Goal: Task Accomplishment & Management: Manage account settings

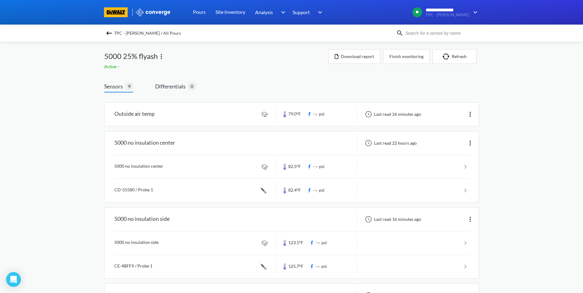
click at [112, 35] on img at bounding box center [108, 33] width 7 height 7
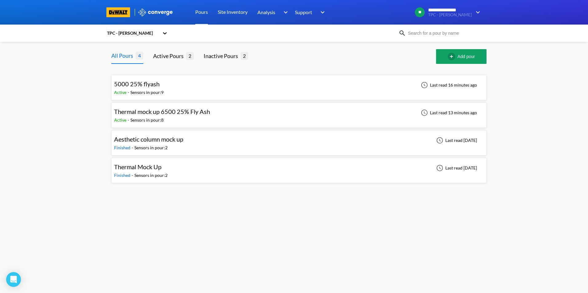
click at [184, 113] on span "Thermal mock up 6500 25% Fly Ash" at bounding box center [162, 111] width 96 height 7
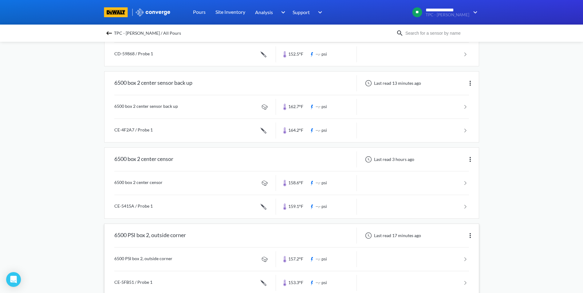
scroll to position [426, 0]
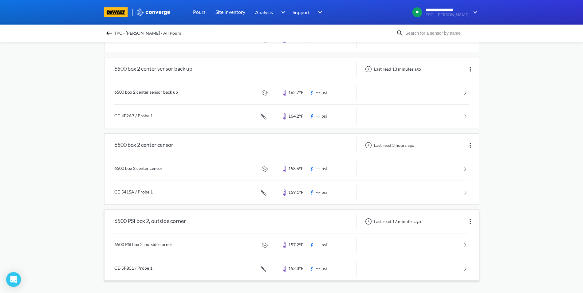
click at [225, 224] on div "6500 PSI box 2, outside corner" at bounding box center [191, 222] width 172 height 16
click at [154, 222] on div "6500 PSI box 2, outside corner" at bounding box center [150, 222] width 72 height 16
click at [145, 248] on link at bounding box center [291, 245] width 355 height 23
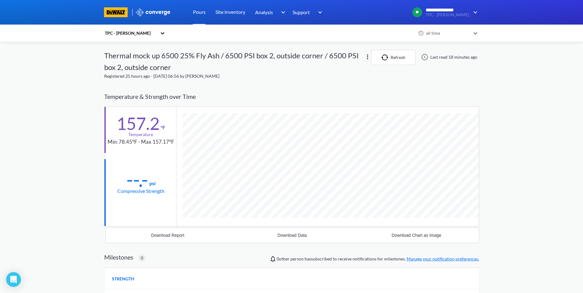
scroll to position [332, 375]
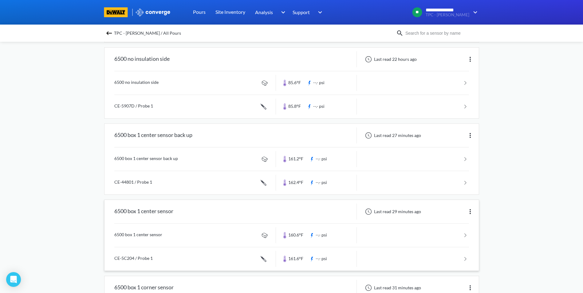
scroll to position [154, 0]
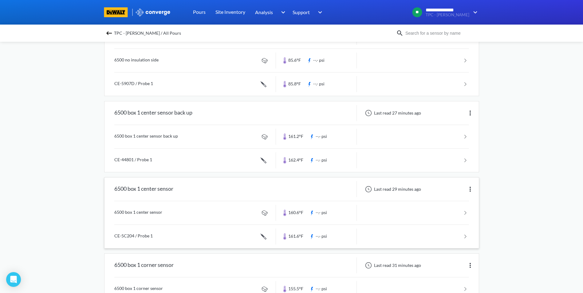
drag, startPoint x: 454, startPoint y: 189, endPoint x: 450, endPoint y: 189, distance: 4.3
click at [452, 189] on div "Last read 29 minutes ago" at bounding box center [418, 189] width 122 height 16
click at [141, 211] on link at bounding box center [291, 212] width 355 height 23
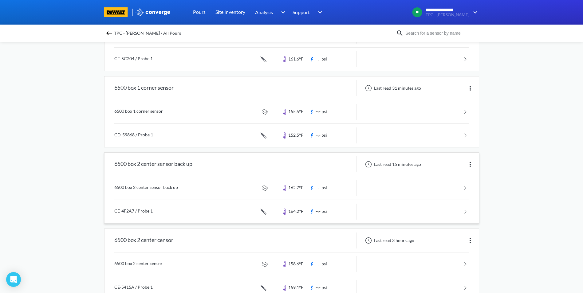
scroll to position [426, 0]
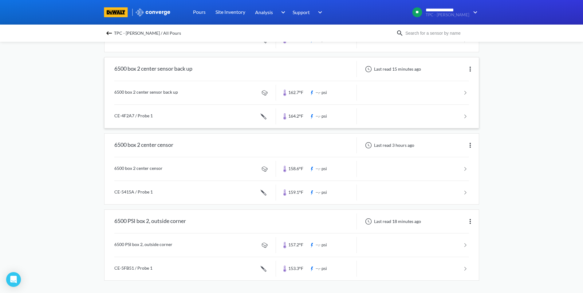
click at [401, 116] on link at bounding box center [291, 116] width 355 height 23
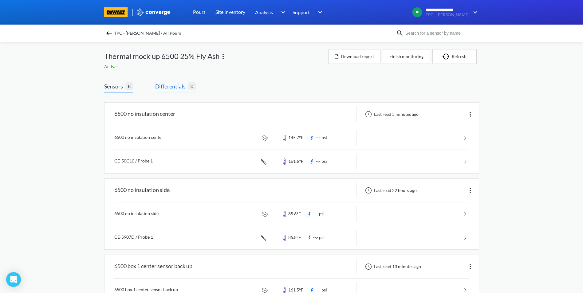
click at [180, 86] on span "Differentials" at bounding box center [171, 86] width 33 height 9
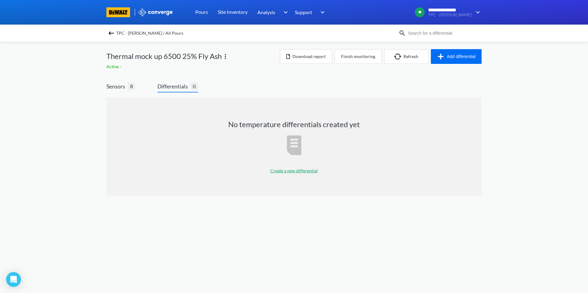
click at [290, 170] on p "Create a new differential" at bounding box center [293, 171] width 47 height 7
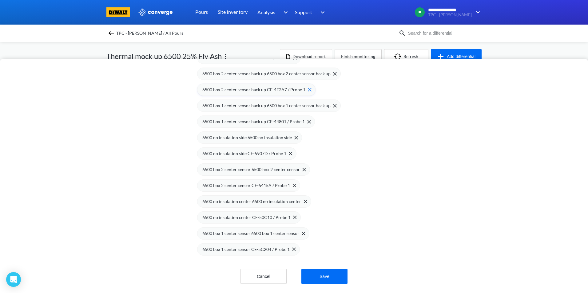
scroll to position [168, 0]
click at [240, 247] on span "6500 box 1 center sensor CE-5C204 / Probe 1" at bounding box center [245, 249] width 87 height 7
click at [250, 229] on span "6500 box 1 center sensor 6500 box 1 center sensor" at bounding box center [250, 232] width 97 height 7
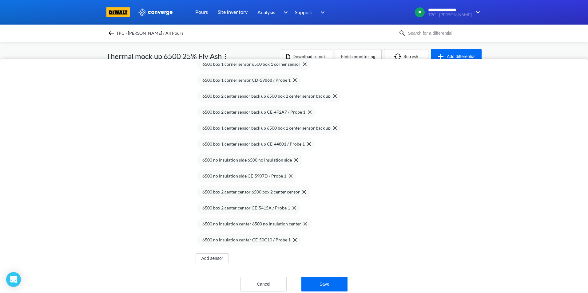
scroll to position [123, 0]
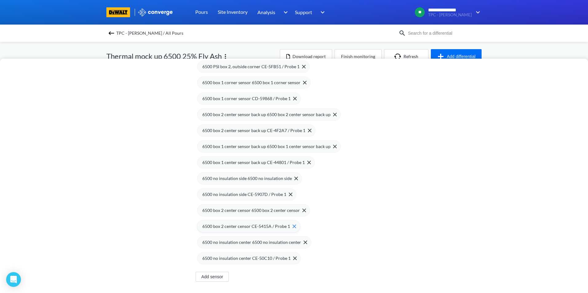
click at [237, 227] on span "6500 box 2 center censor CE-5415A / Probe 1" at bounding box center [246, 226] width 88 height 7
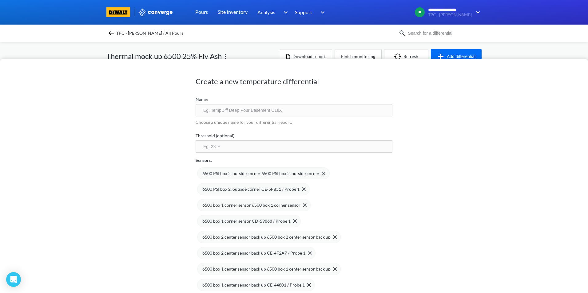
scroll to position [137, 0]
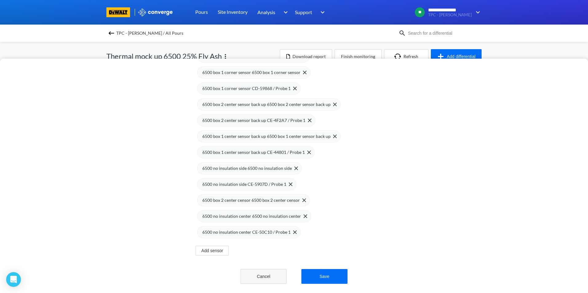
click at [259, 272] on button "Cancel" at bounding box center [263, 276] width 46 height 15
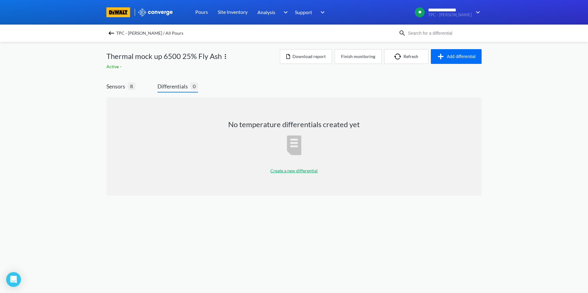
click at [284, 172] on p "Create a new differential" at bounding box center [293, 171] width 47 height 7
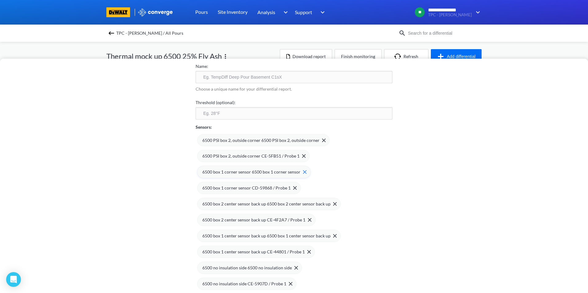
scroll to position [31, 0]
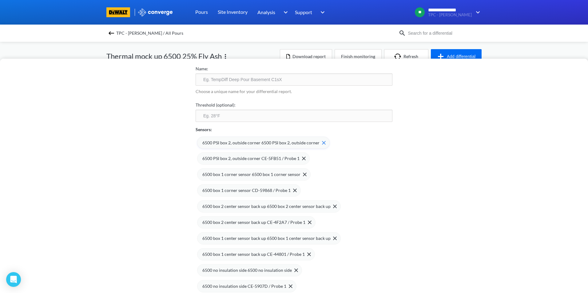
click at [245, 141] on span "6500 PSI box 2, outside corner 6500 PSI box 2, outside corner" at bounding box center [260, 143] width 117 height 7
click at [246, 143] on span "6500 PSI box 2, outside corner CE-5FB51 / Probe 1" at bounding box center [250, 143] width 97 height 7
click at [233, 178] on span "6500 box 2 center sensor back up 6500 box 2 center sensor back up" at bounding box center [266, 174] width 128 height 7
click at [235, 176] on span "6500 box 2 center sensor back up CE-4F2A7 / Probe 1" at bounding box center [253, 174] width 103 height 7
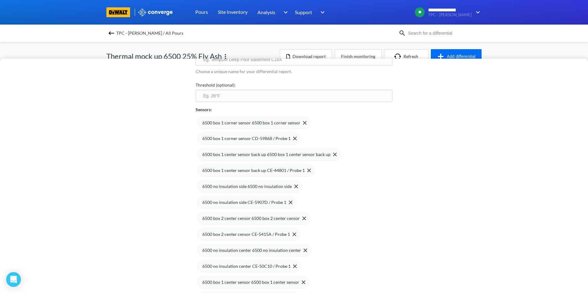
scroll to position [61, 0]
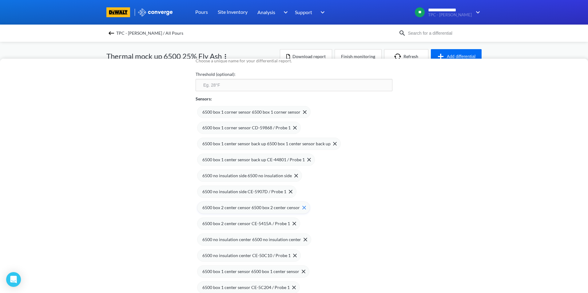
click at [235, 208] on span "6500 box 2 center censor 6500 box 2 center censor" at bounding box center [250, 207] width 97 height 7
click at [235, 209] on span "6500 box 2 center censor CE-5415A / Probe 1" at bounding box center [246, 207] width 88 height 7
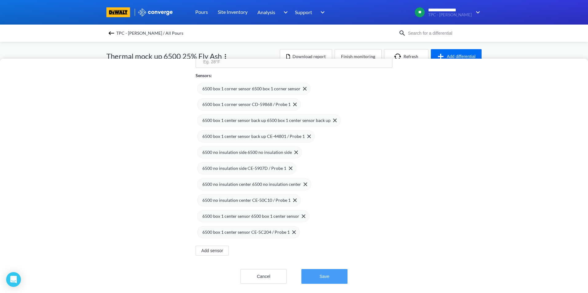
click at [326, 269] on button "Save" at bounding box center [324, 276] width 46 height 15
click at [324, 276] on button "Save" at bounding box center [324, 276] width 46 height 15
click at [315, 269] on button "Save" at bounding box center [324, 276] width 46 height 15
click at [317, 269] on button "Save" at bounding box center [324, 276] width 46 height 15
click at [317, 270] on button "Save" at bounding box center [324, 276] width 46 height 15
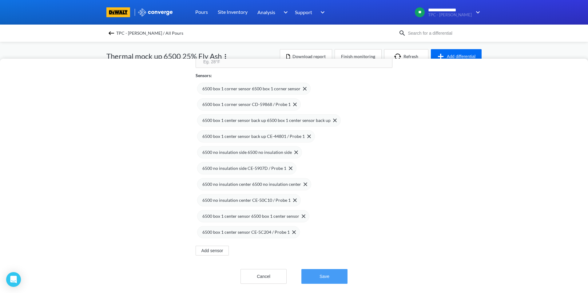
click at [317, 270] on button "Save" at bounding box center [324, 276] width 46 height 15
click at [317, 273] on button "Save" at bounding box center [324, 276] width 46 height 15
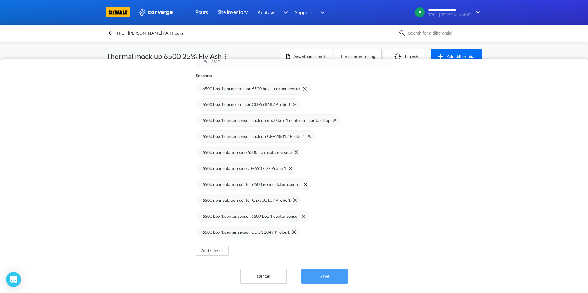
click at [317, 273] on button "Save" at bounding box center [324, 276] width 46 height 15
click at [331, 272] on button "Save" at bounding box center [324, 276] width 46 height 15
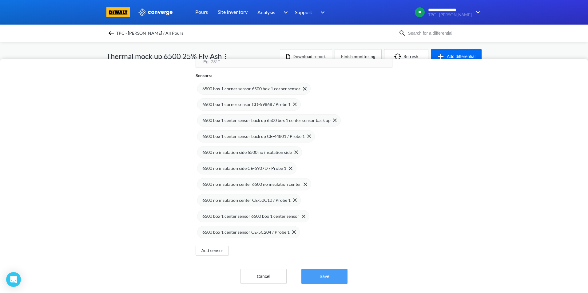
click at [331, 272] on button "Save" at bounding box center [324, 276] width 46 height 15
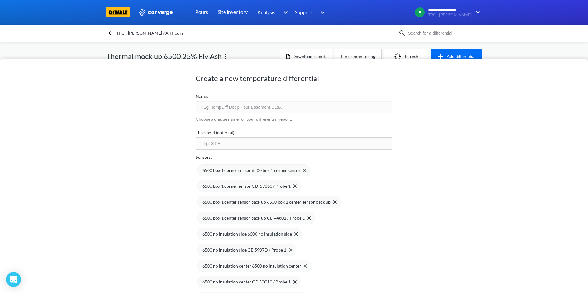
scroll to position [0, 0]
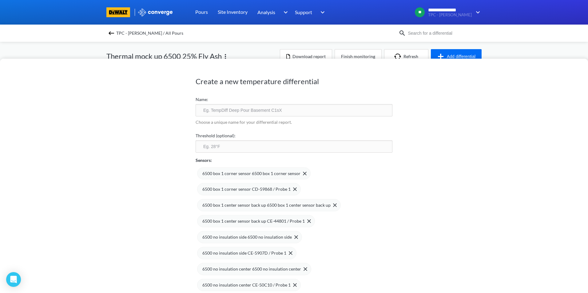
click at [258, 110] on input "text" at bounding box center [294, 110] width 197 height 12
type input "6500 Box 1 Thermal"
click at [231, 142] on input "number" at bounding box center [294, 146] width 197 height 12
type input "35"
click at [456, 192] on div "Create a new temperature differential Name: 6500 Box 1 Thermal Choose a unique …" at bounding box center [294, 176] width 588 height 235
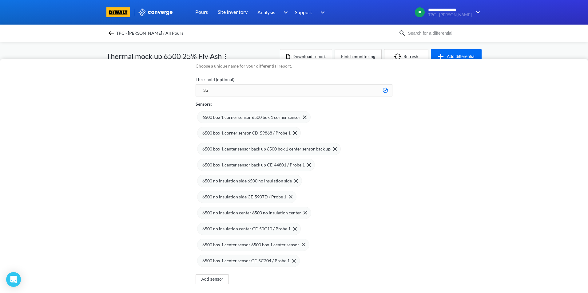
scroll to position [89, 0]
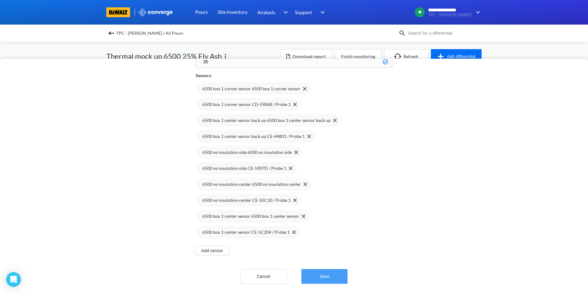
click at [333, 271] on button "Save" at bounding box center [324, 276] width 46 height 15
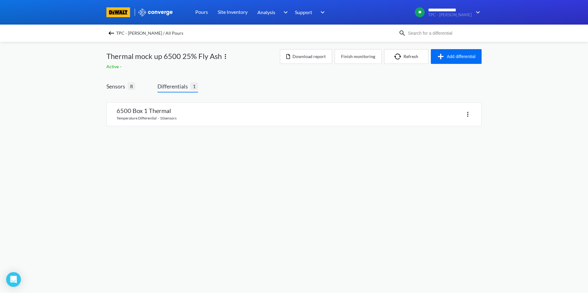
click at [180, 86] on span "Differentials" at bounding box center [173, 86] width 33 height 9
drag, startPoint x: 408, startPoint y: 192, endPoint x: 335, endPoint y: 184, distance: 73.4
click at [407, 192] on body "**********" at bounding box center [294, 146] width 588 height 293
click at [460, 55] on button "Add differential" at bounding box center [456, 56] width 51 height 15
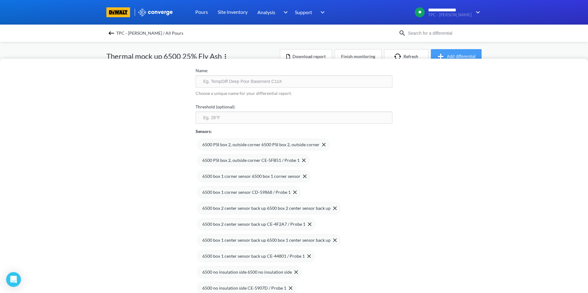
scroll to position [61, 0]
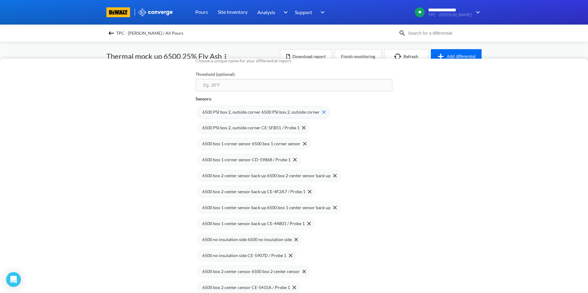
click at [261, 111] on span "6500 PSI box 2, outside corner 6500 PSI box 2, outside corner" at bounding box center [260, 112] width 117 height 7
click at [224, 115] on span "6500 PSI box 2, outside corner CE-5FB51 / Probe 1" at bounding box center [250, 112] width 97 height 7
click at [240, 147] on span "6500 box 2 center sensor back up 6500 box 2 center sensor back up" at bounding box center [266, 143] width 128 height 7
click at [243, 145] on span "6500 box 2 center sensor back up CE-4F2A7 / Probe 1" at bounding box center [253, 143] width 103 height 7
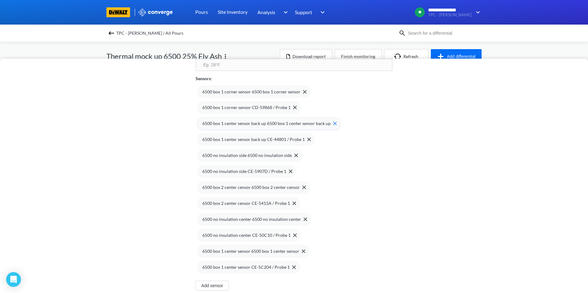
scroll to position [92, 0]
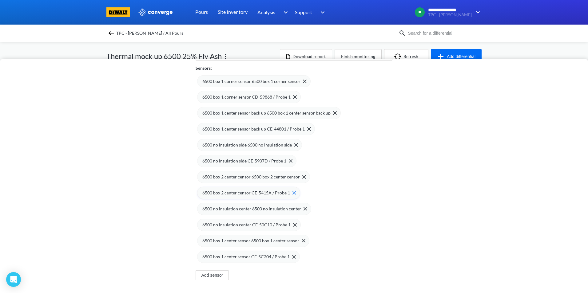
click at [236, 179] on span "6500 box 2 center censor 6500 box 2 center censor" at bounding box center [250, 177] width 97 height 7
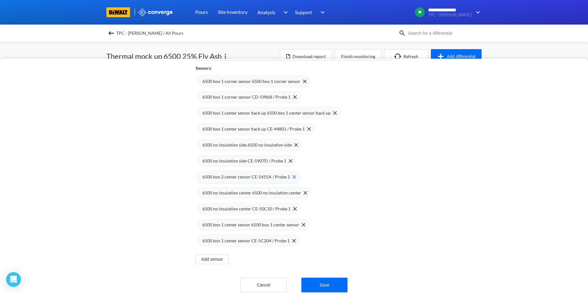
click at [237, 180] on span "6500 box 2 center censor CE-5415A / Probe 1" at bounding box center [246, 177] width 88 height 7
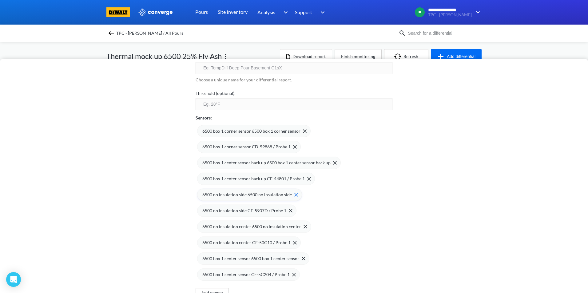
scroll to position [0, 0]
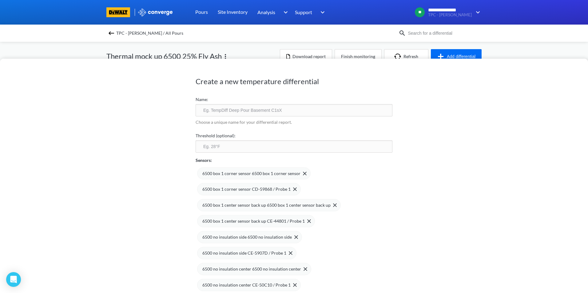
click at [255, 110] on input "text" at bounding box center [294, 110] width 197 height 12
type input "B"
type input "6500 Box 2"
click at [232, 145] on input "number" at bounding box center [294, 146] width 197 height 12
type input "35"
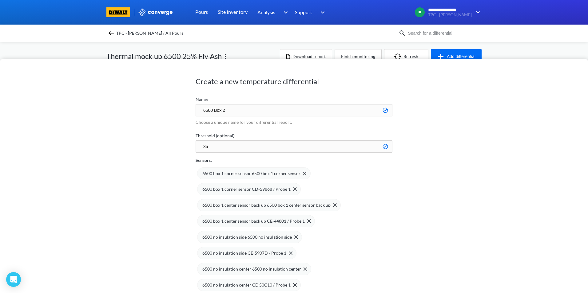
click at [486, 157] on div "Create a new temperature differential Name: 6500 Box 2 Choose a unique name for…" at bounding box center [294, 176] width 588 height 235
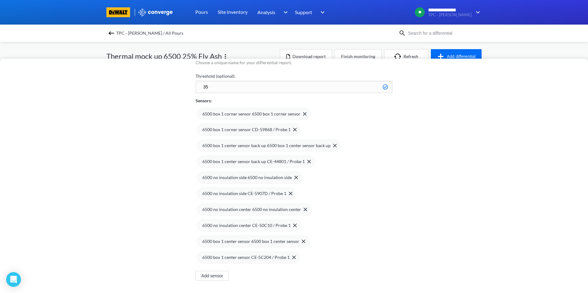
scroll to position [89, 0]
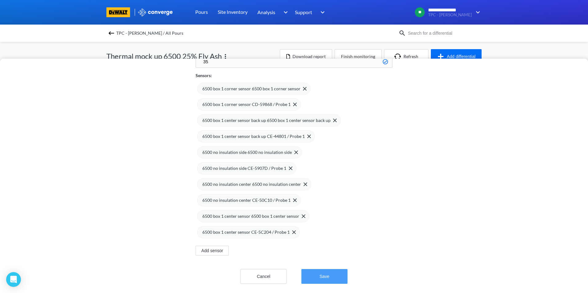
click at [334, 274] on button "Save" at bounding box center [324, 276] width 46 height 15
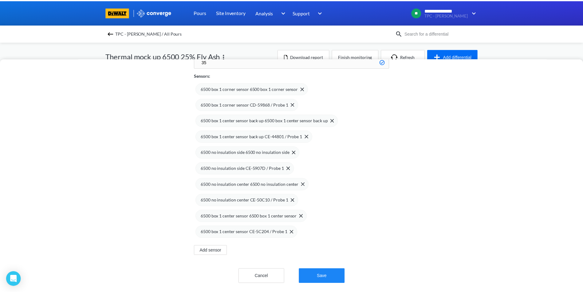
scroll to position [0, 0]
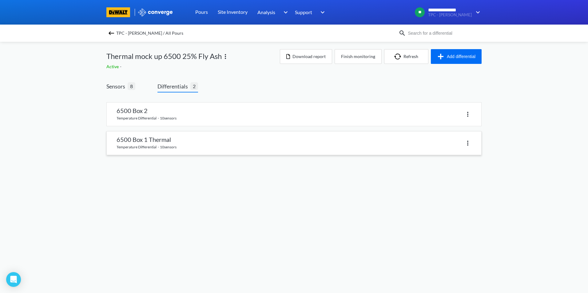
click at [156, 144] on link at bounding box center [294, 143] width 374 height 23
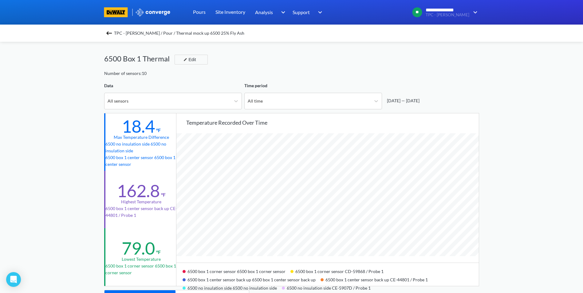
click at [112, 33] on img at bounding box center [108, 33] width 7 height 7
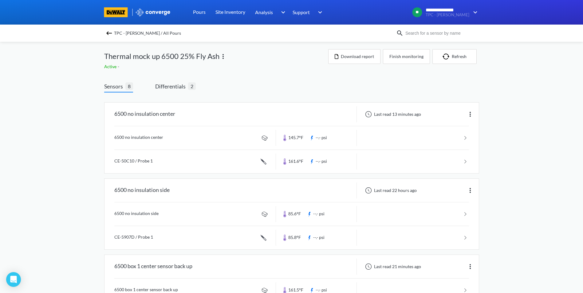
click at [110, 32] on img at bounding box center [108, 33] width 7 height 7
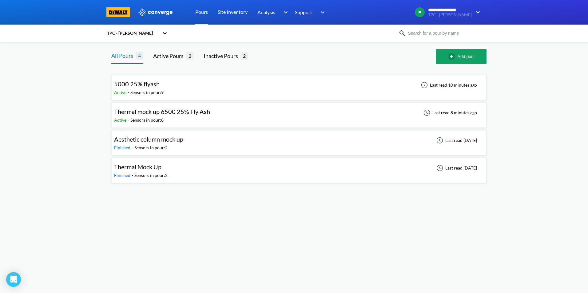
click at [152, 87] on span "5000 25% flyash" at bounding box center [136, 83] width 45 height 7
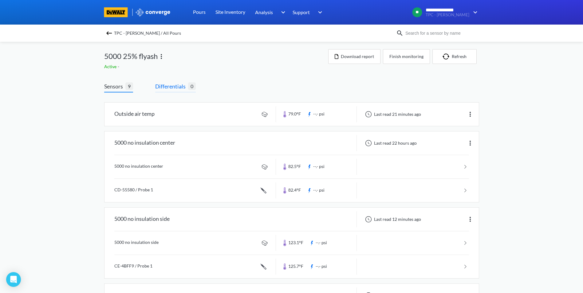
click at [186, 86] on span "Differentials" at bounding box center [171, 86] width 33 height 9
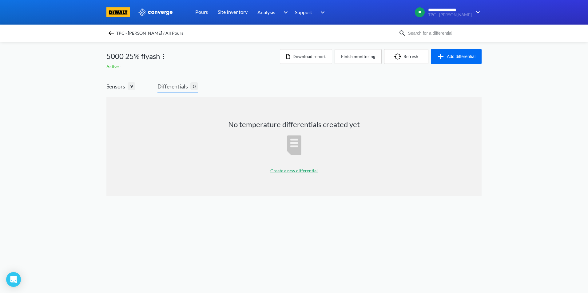
click at [302, 169] on p "Create a new differential" at bounding box center [293, 171] width 47 height 7
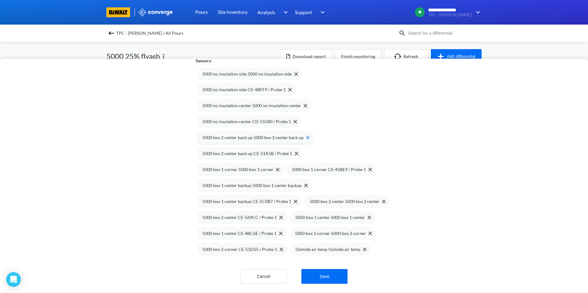
scroll to position [104, 0]
click at [273, 166] on span "5000 box 1 corner 5000 box 1 corner" at bounding box center [237, 169] width 71 height 7
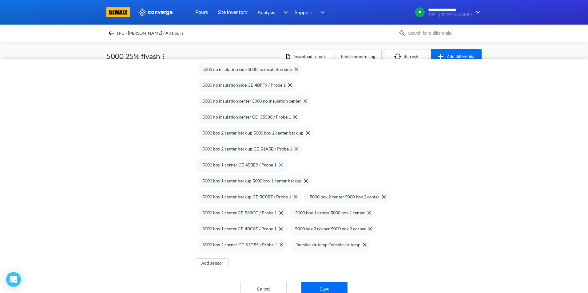
click at [245, 164] on span "5000 box 1 corner CE-45BE9 / Probe 1" at bounding box center [239, 165] width 74 height 7
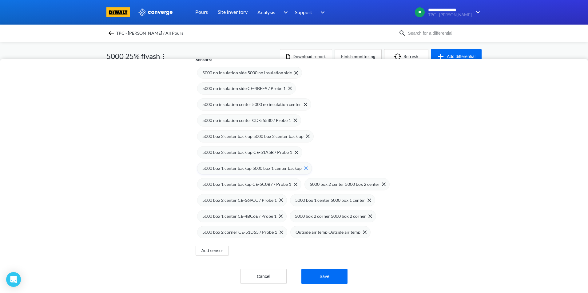
click at [242, 165] on span "5000 box 1 center backup 5000 box 1 center backup" at bounding box center [251, 168] width 99 height 7
click at [239, 181] on span "5000 box 1 center backup CE-5C0B7 / Probe 1" at bounding box center [246, 184] width 89 height 7
click at [332, 198] on span "5000 box 1 center 5000 box 1 center" at bounding box center [330, 200] width 70 height 7
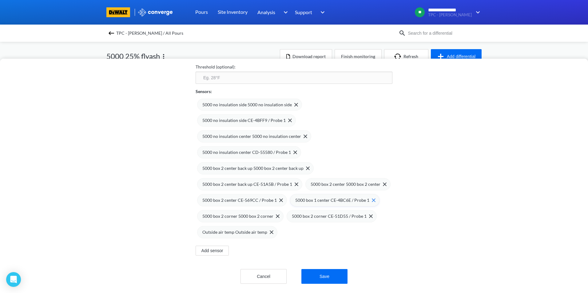
click at [319, 197] on span "5000 box 1 center CE-4BC6E / Probe 1" at bounding box center [332, 200] width 74 height 7
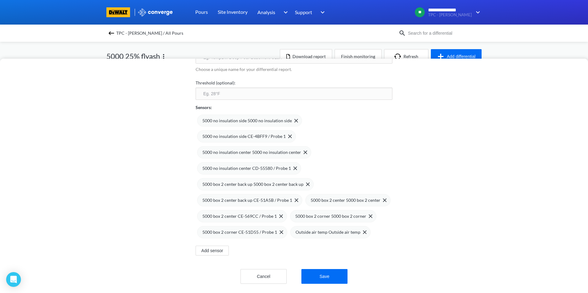
scroll to position [0, 0]
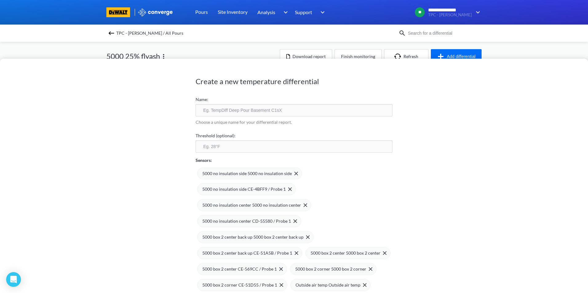
click at [235, 111] on input "text" at bounding box center [294, 110] width 197 height 12
type input "B"
type input "="
type input "5000 Box 1"
click at [241, 148] on input "number" at bounding box center [294, 146] width 197 height 12
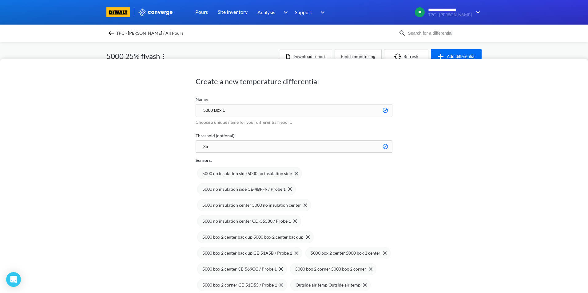
type input "35"
click at [516, 185] on div "Create a new temperature differential Name: 5000 Box 1 Choose a unique name for…" at bounding box center [294, 176] width 588 height 235
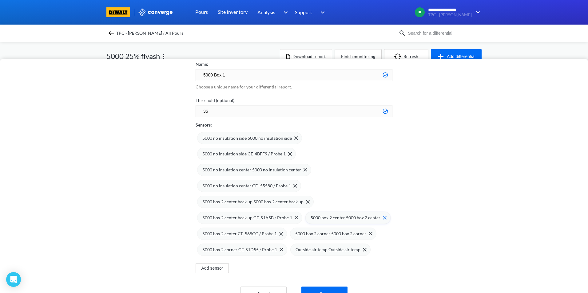
scroll to position [57, 0]
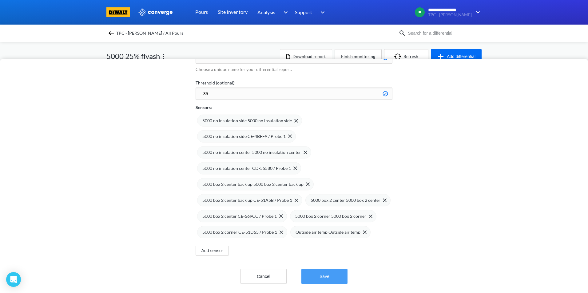
click at [338, 274] on button "Save" at bounding box center [324, 276] width 46 height 15
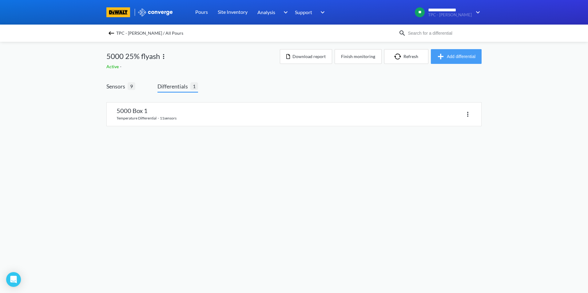
click at [461, 58] on button "Add differential" at bounding box center [456, 56] width 51 height 15
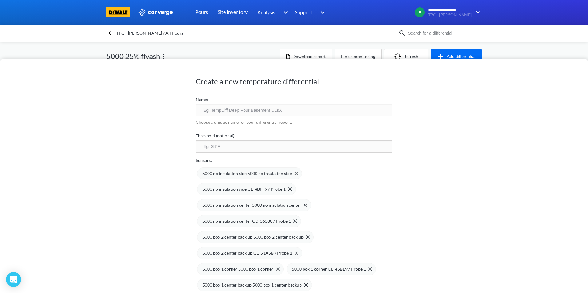
click at [237, 112] on input "text" at bounding box center [294, 110] width 197 height 12
type input "5000 Box 2"
click at [356, 149] on input "number" at bounding box center [294, 146] width 197 height 12
type input "35"
drag, startPoint x: 459, startPoint y: 166, endPoint x: 447, endPoint y: 166, distance: 12.0
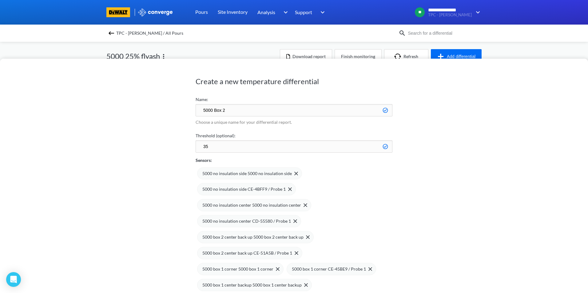
click at [459, 166] on div "Create a new temperature differential Name: 5000 Box 2 Choose a unique name for…" at bounding box center [294, 176] width 588 height 235
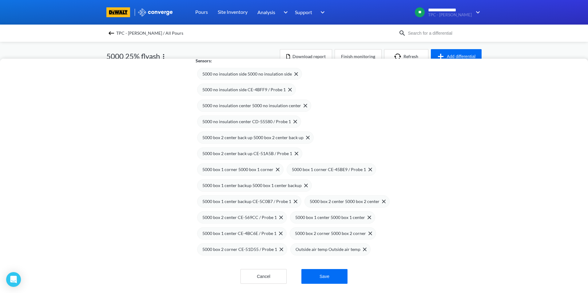
scroll to position [104, 0]
click at [251, 134] on span "5000 box 2 center back up 5000 box 2 center back up" at bounding box center [252, 137] width 101 height 7
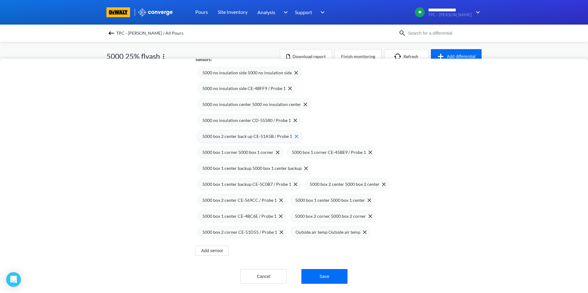
click at [246, 133] on span "5000 box 2 center back up CE-51A5B / Probe 1" at bounding box center [247, 136] width 90 height 7
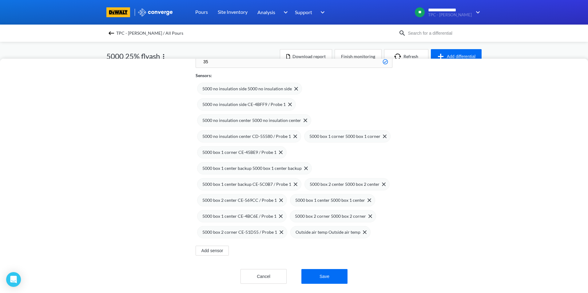
scroll to position [89, 0]
click at [242, 197] on span "5000 box 2 center CE-569CC / Probe 1" at bounding box center [239, 200] width 74 height 7
click at [336, 181] on span "5000 box 2 center 5000 box 2 center" at bounding box center [345, 184] width 70 height 7
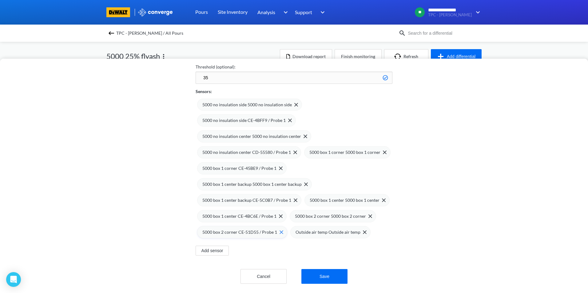
click at [247, 229] on span "5000 box 2 corner CE-51D55 / Probe 1" at bounding box center [239, 232] width 75 height 7
click at [326, 214] on span "5000 box 2 corner 5000 box 2 corner" at bounding box center [330, 216] width 71 height 7
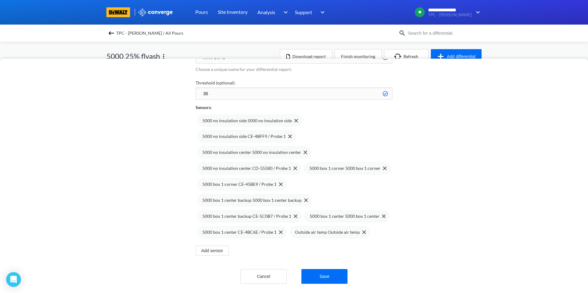
scroll to position [57, 0]
click at [327, 270] on button "Save" at bounding box center [324, 276] width 46 height 15
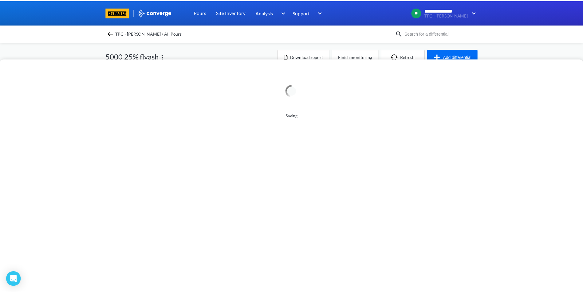
scroll to position [0, 0]
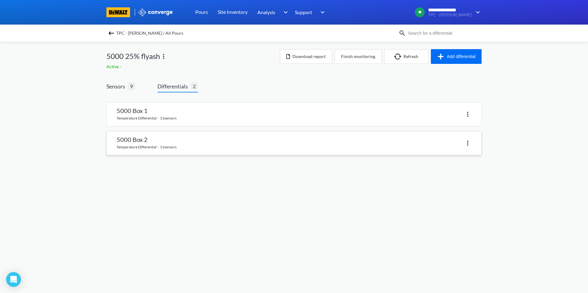
click at [166, 145] on link at bounding box center [294, 143] width 374 height 23
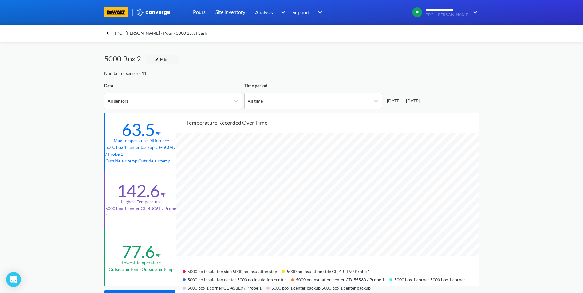
click at [168, 62] on button "Edit" at bounding box center [162, 60] width 33 height 10
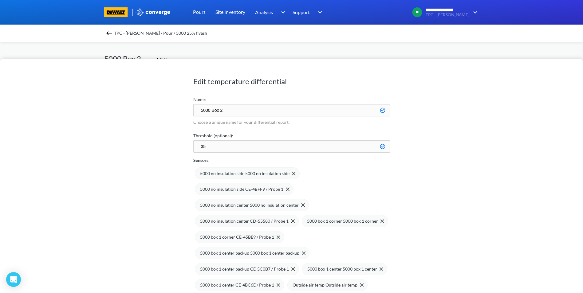
click at [237, 114] on input "5000 Box 2" at bounding box center [291, 110] width 197 height 12
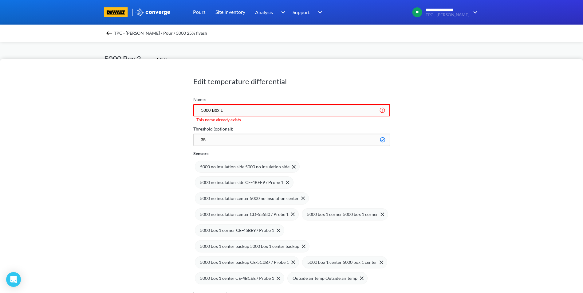
type input "5000 Box 1"
click at [444, 160] on div "Edit temperature differential Name: 5000 Box 1 This name already exists. Thresh…" at bounding box center [291, 176] width 583 height 235
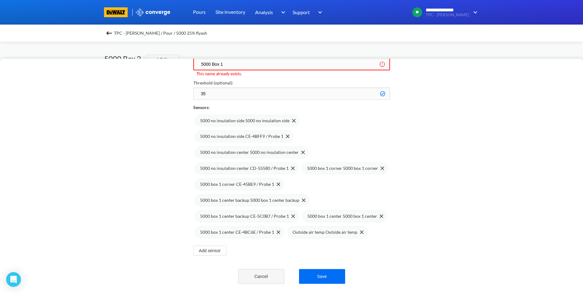
click at [258, 271] on button "Cancel" at bounding box center [261, 276] width 46 height 15
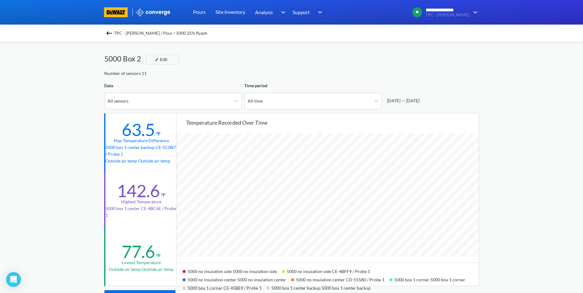
click at [116, 32] on div "TPC - [PERSON_NAME] / Pour / 5000 25% flyash" at bounding box center [291, 33] width 375 height 9
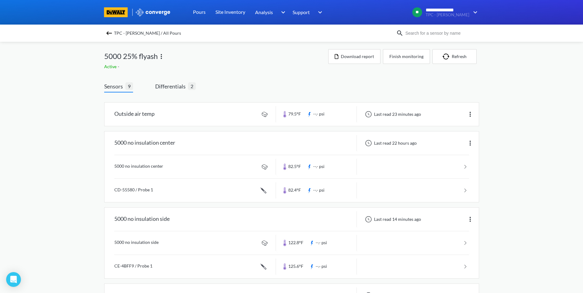
click at [111, 32] on img at bounding box center [108, 33] width 7 height 7
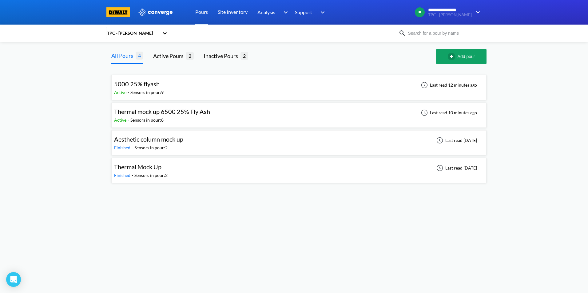
click at [159, 113] on span "Thermal mock up 6500 25% Fly Ash" at bounding box center [162, 111] width 96 height 7
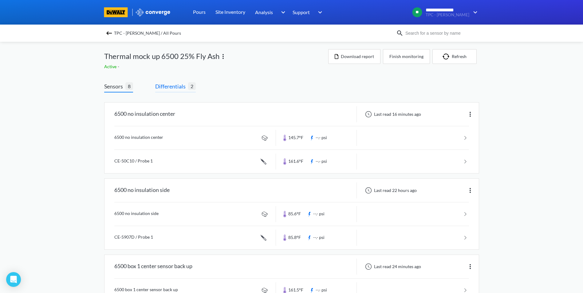
click at [182, 86] on span "Differentials" at bounding box center [171, 86] width 33 height 9
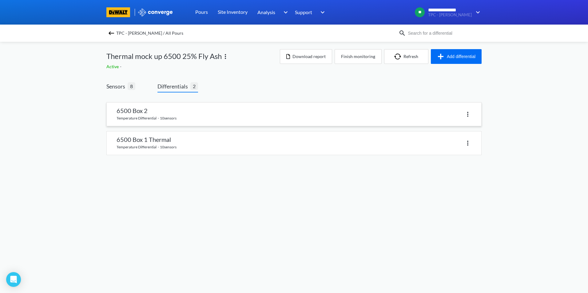
click at [233, 103] on link at bounding box center [294, 114] width 374 height 23
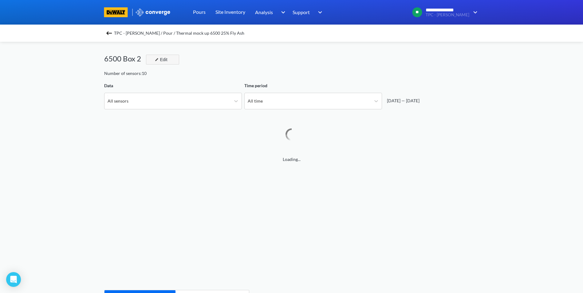
click at [162, 60] on div "Edit" at bounding box center [160, 59] width 16 height 7
click at [165, 59] on div "Edit" at bounding box center [160, 59] width 16 height 7
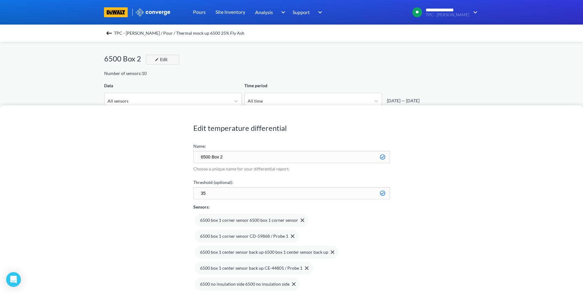
scroll to position [515, 583]
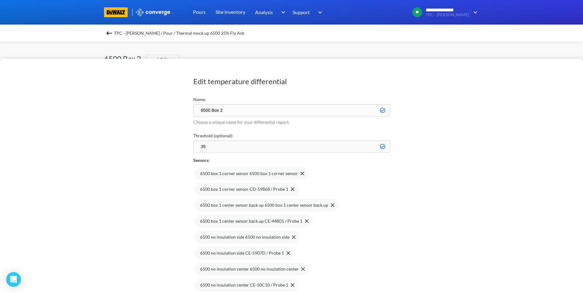
click at [198, 111] on input "6500 Box 2" at bounding box center [291, 110] width 197 height 12
click at [211, 111] on input "6500 Box 2" at bounding box center [291, 110] width 197 height 12
click at [232, 110] on input "6500PSI Box 2" at bounding box center [291, 110] width 197 height 12
type input "6500PSI Box 1"
click at [456, 177] on div "Edit temperature differential Name: 6500PSI Box 1 Choose a unique name for your…" at bounding box center [291, 176] width 583 height 235
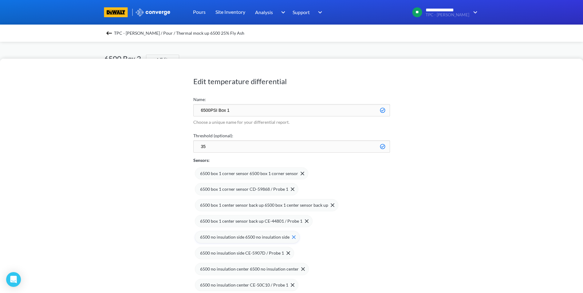
click at [292, 239] on img at bounding box center [294, 237] width 4 height 4
click at [288, 238] on img at bounding box center [289, 237] width 4 height 4
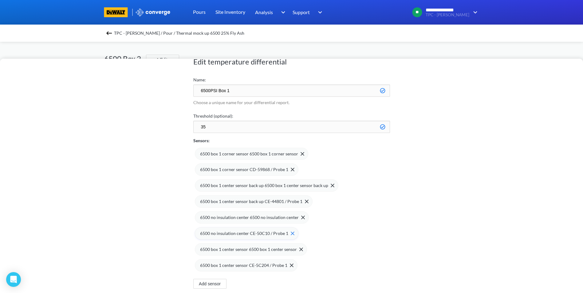
scroll to position [31, 0]
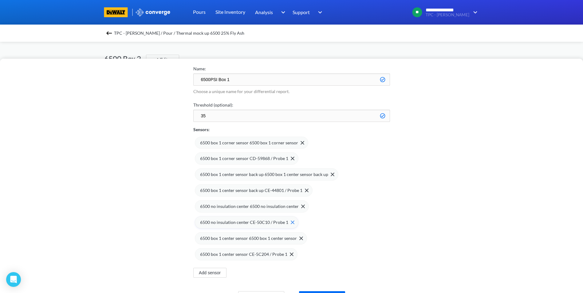
click at [291, 222] on img at bounding box center [293, 223] width 4 height 4
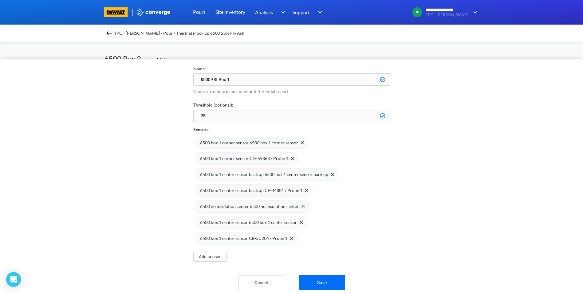
click at [299, 207] on span at bounding box center [302, 207] width 6 height 4
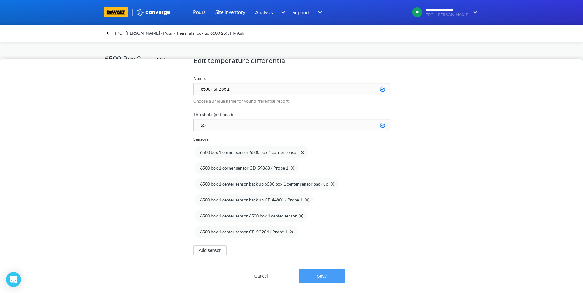
click at [327, 271] on button "Save" at bounding box center [322, 276] width 46 height 15
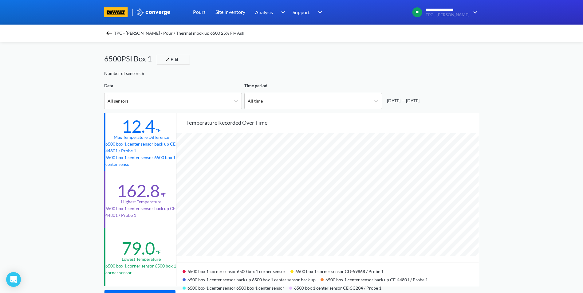
scroll to position [515, 583]
click at [112, 34] on img at bounding box center [108, 33] width 7 height 7
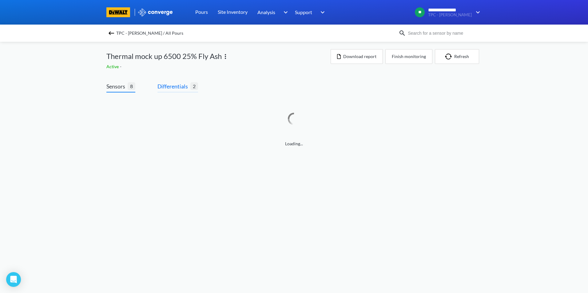
click at [180, 88] on span "Differentials" at bounding box center [173, 86] width 33 height 9
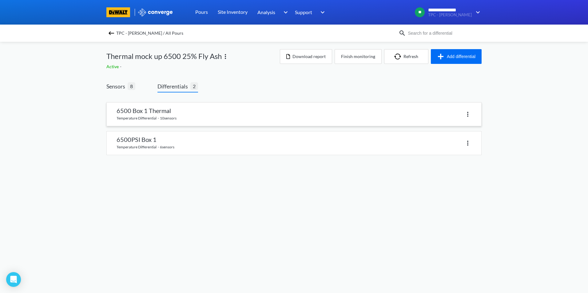
click at [160, 114] on link at bounding box center [294, 114] width 374 height 23
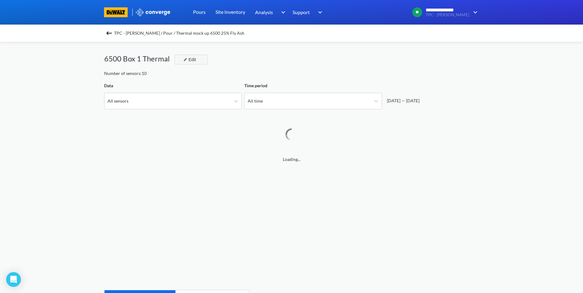
click at [198, 59] on button "Edit" at bounding box center [191, 60] width 33 height 10
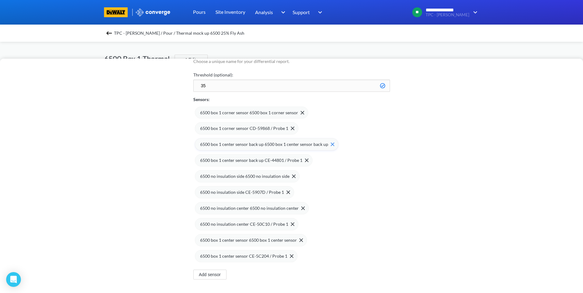
scroll to position [61, 0]
click at [291, 225] on img at bounding box center [293, 224] width 4 height 4
click at [301, 208] on img at bounding box center [303, 208] width 4 height 4
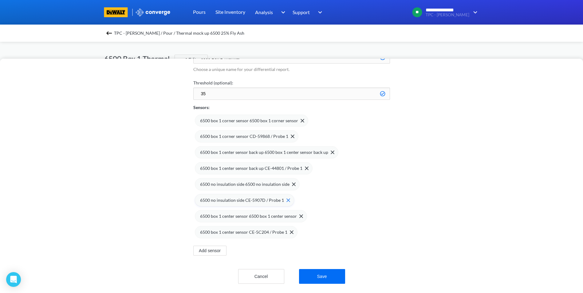
click at [287, 199] on img at bounding box center [289, 201] width 4 height 4
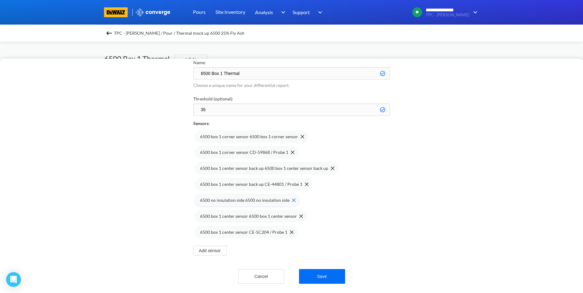
click at [292, 199] on img at bounding box center [294, 201] width 4 height 4
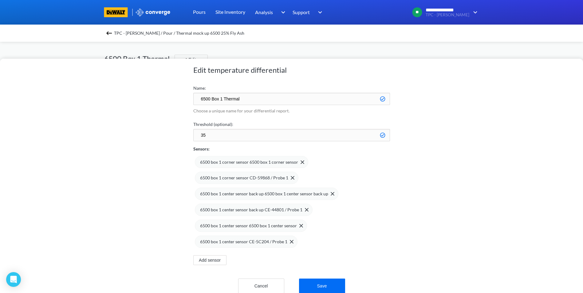
scroll to position [0, 0]
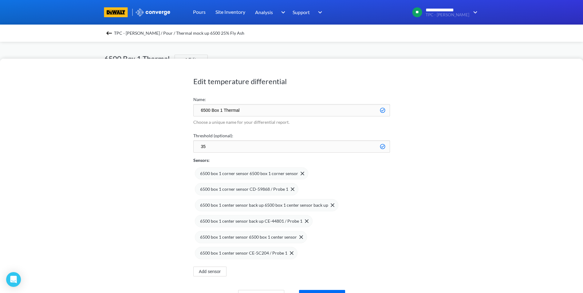
click at [291, 51] on div "Edit temperature differential Name: 6500 Box 1 Thermal Choose a unique name for…" at bounding box center [291, 146] width 583 height 293
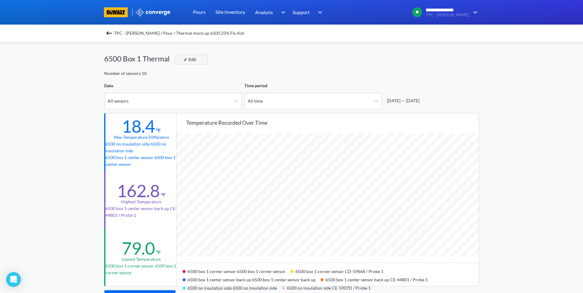
click at [198, 61] on button "Edit" at bounding box center [191, 60] width 33 height 10
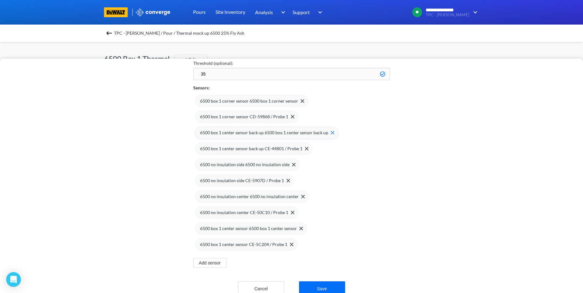
scroll to position [89, 0]
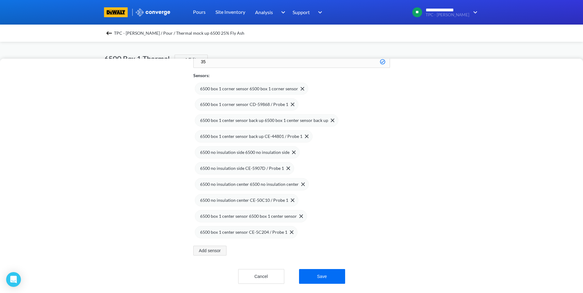
click at [218, 246] on button "Add sensor" at bounding box center [209, 251] width 33 height 10
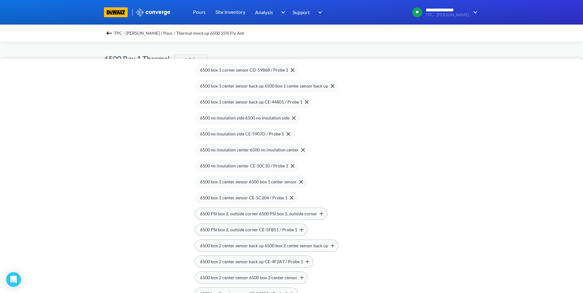
scroll to position [182, 0]
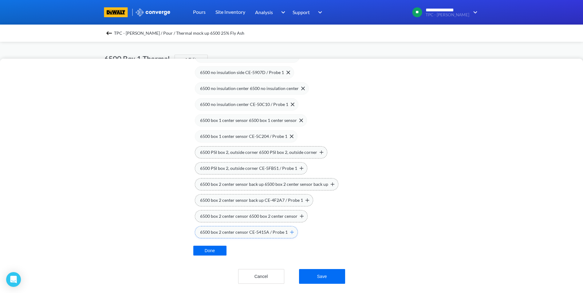
click at [286, 231] on span "6500 box 2 center censor CE-5415A / Probe 1" at bounding box center [244, 232] width 88 height 7
click at [298, 231] on span at bounding box center [301, 233] width 6 height 4
click at [302, 229] on div "6500 box 2 center sensor back up CE-4F2A7 / Probe 1" at bounding box center [254, 232] width 109 height 7
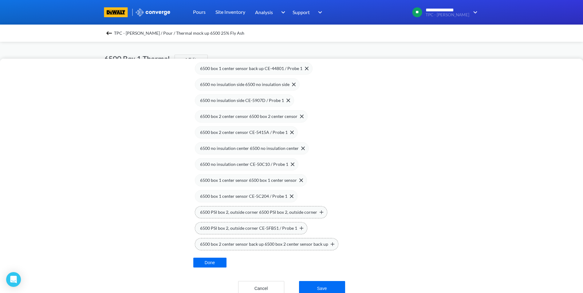
scroll to position [184, 0]
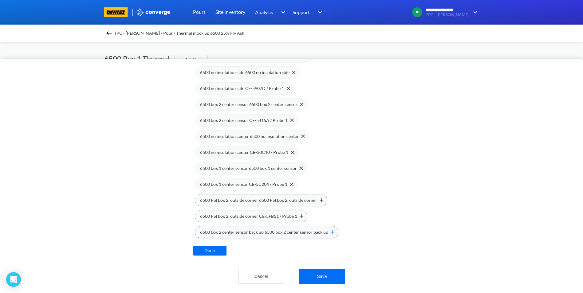
click at [314, 229] on span "6500 box 2 center sensor back up 6500 box 2 center sensor back up" at bounding box center [264, 232] width 128 height 7
click at [294, 233] on div "6500 PSI box 2, outside corner CE-5FB51 / Probe 1" at bounding box center [251, 232] width 113 height 12
click at [308, 229] on span "6500 PSI box 2, outside corner 6500 PSI box 2, outside corner" at bounding box center [258, 232] width 117 height 7
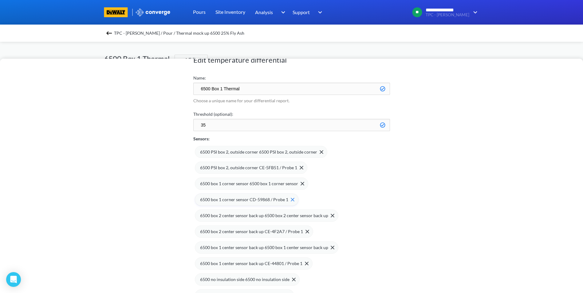
scroll to position [31, 0]
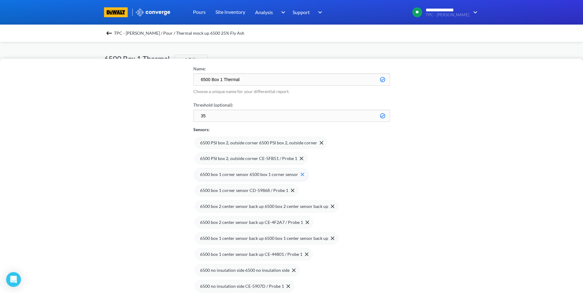
click at [301, 174] on img at bounding box center [303, 175] width 4 height 4
click at [291, 173] on img at bounding box center [293, 175] width 4 height 4
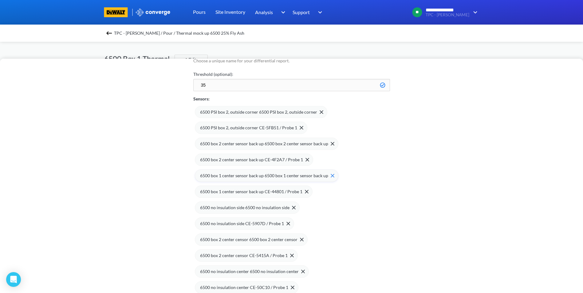
click at [331, 175] on img at bounding box center [333, 176] width 4 height 4
click at [305, 176] on img at bounding box center [307, 176] width 4 height 4
click at [291, 178] on div "6500 no insulation side 6500 no insulation side" at bounding box center [248, 175] width 96 height 7
click at [287, 176] on img at bounding box center [289, 176] width 4 height 4
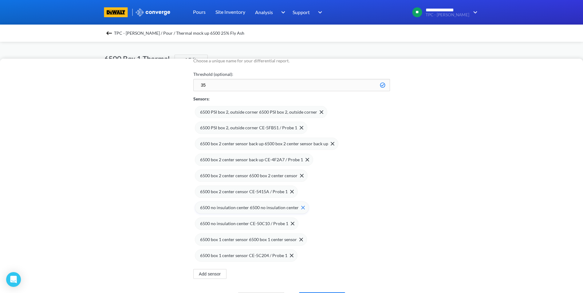
click at [301, 208] on img at bounding box center [303, 208] width 4 height 4
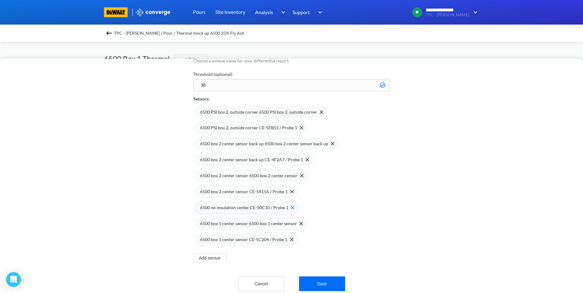
click at [291, 207] on img at bounding box center [293, 208] width 4 height 4
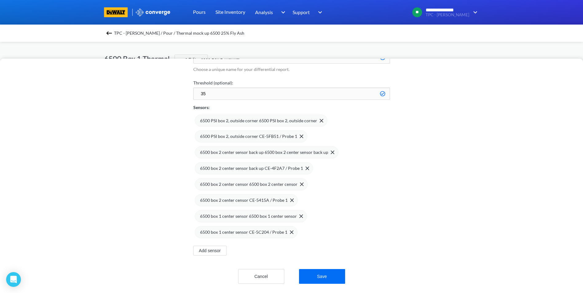
scroll to position [57, 0]
click at [297, 215] on span at bounding box center [300, 217] width 6 height 4
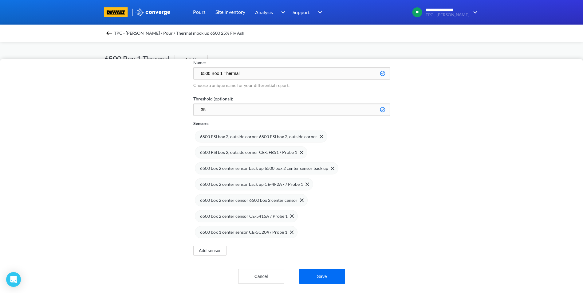
scroll to position [41, 0]
click at [289, 229] on div "6500 box 1 center sensor CE-5C204 / Probe 1" at bounding box center [246, 232] width 93 height 7
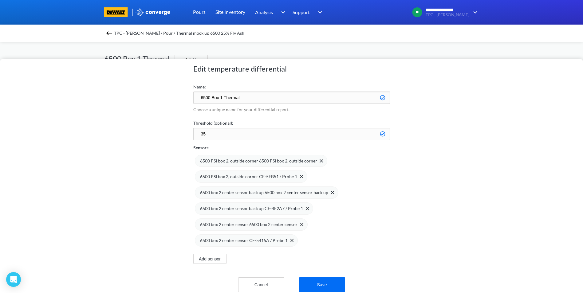
scroll to position [0, 0]
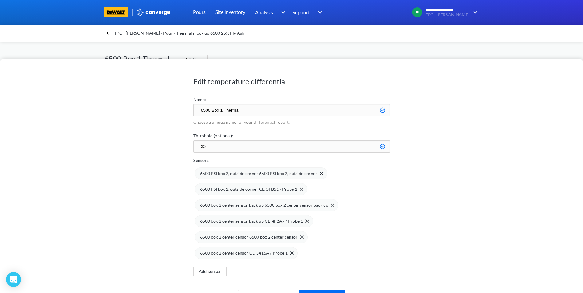
drag, startPoint x: 223, startPoint y: 110, endPoint x: 249, endPoint y: 113, distance: 26.3
click at [223, 110] on input "6500 Box 1 Thermal" at bounding box center [291, 110] width 197 height 12
click at [210, 109] on input "6500 Box 2Thermal" at bounding box center [291, 110] width 197 height 12
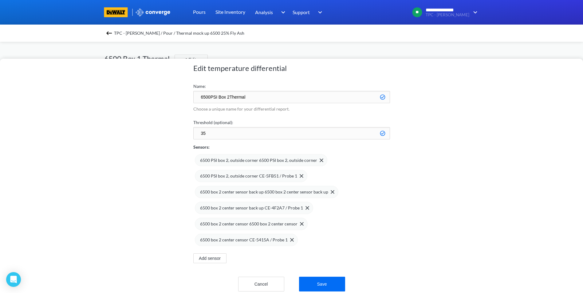
scroll to position [26, 0]
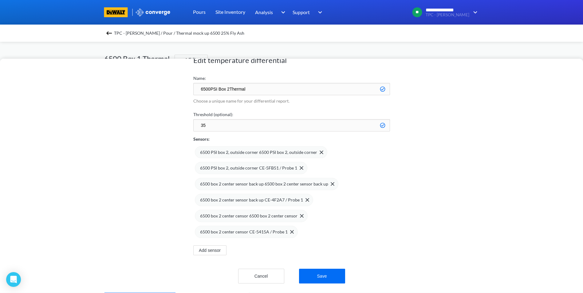
click at [229, 84] on input "6500PSI Box 2Thermal" at bounding box center [291, 89] width 197 height 12
type input "6500PSI Box 2 Thermal"
click at [322, 270] on button "Save" at bounding box center [322, 276] width 46 height 15
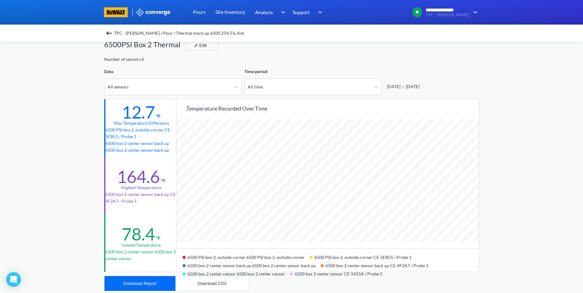
scroll to position [0, 0]
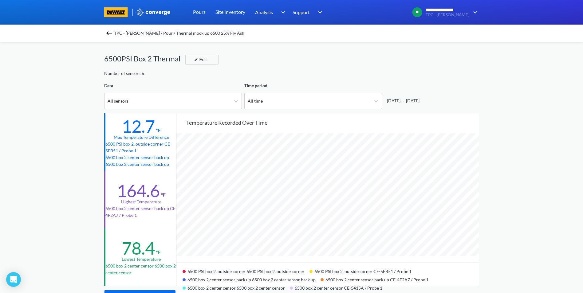
click at [110, 33] on img at bounding box center [108, 33] width 7 height 7
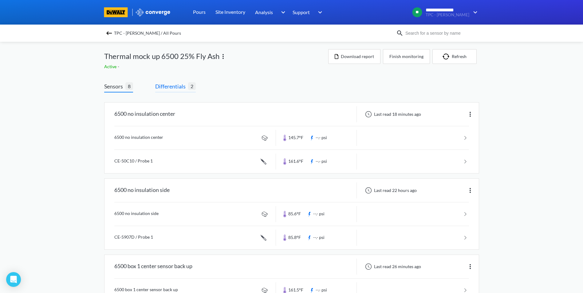
click at [179, 89] on span "Differentials" at bounding box center [171, 86] width 33 height 9
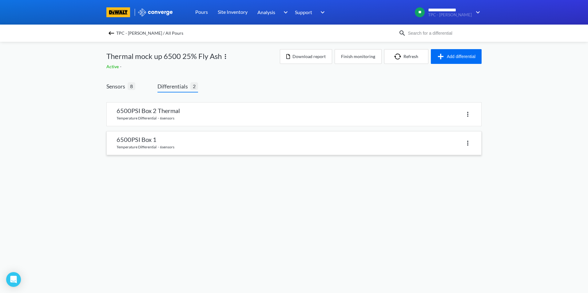
click at [168, 142] on link at bounding box center [294, 143] width 374 height 23
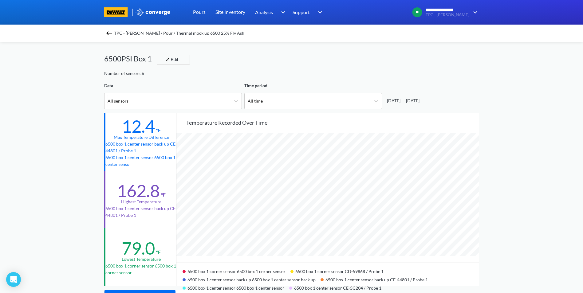
click at [109, 33] on img at bounding box center [108, 33] width 7 height 7
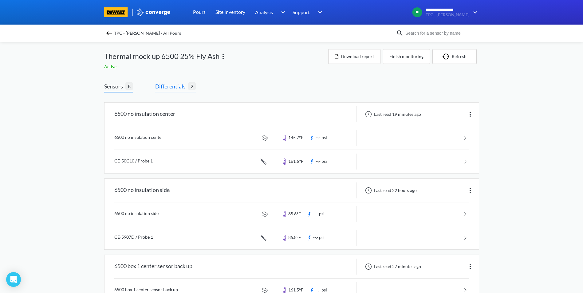
click at [178, 85] on span "Differentials" at bounding box center [171, 86] width 33 height 9
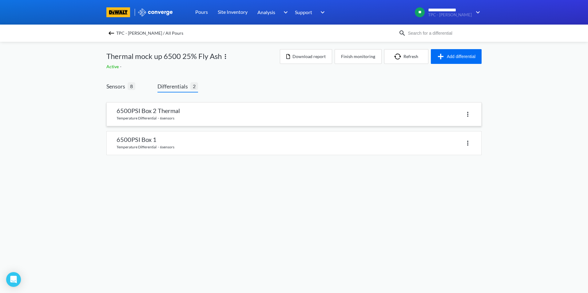
click at [168, 115] on link at bounding box center [294, 114] width 374 height 23
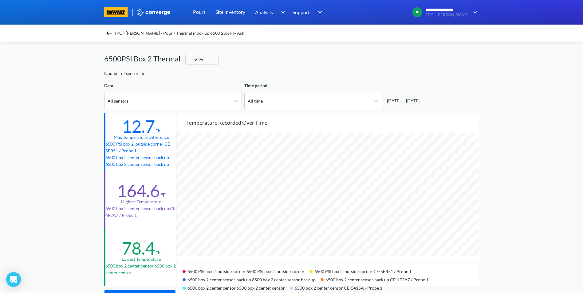
click at [113, 32] on img at bounding box center [108, 33] width 7 height 7
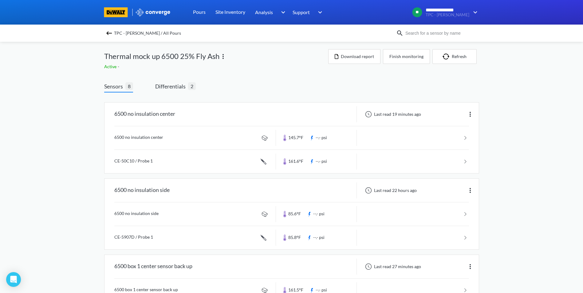
click at [113, 33] on img at bounding box center [108, 33] width 7 height 7
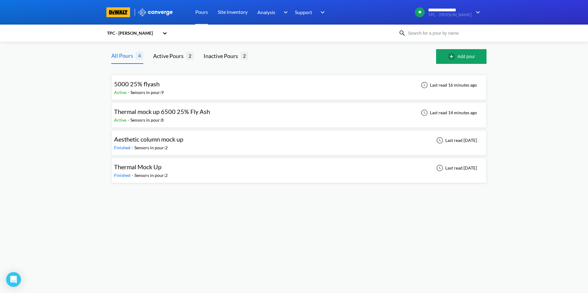
click at [170, 89] on div "5000 25% flyash Active - Sensors in pour: 9 Last read 16 minutes ago" at bounding box center [298, 88] width 369 height 20
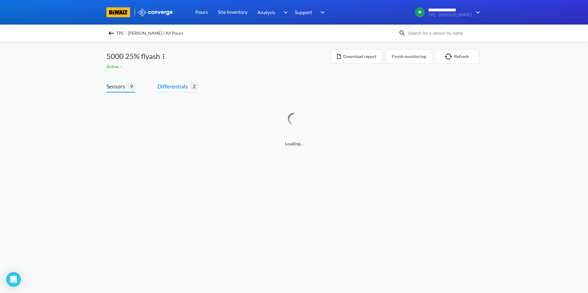
click at [171, 89] on span "Differentials" at bounding box center [173, 86] width 33 height 9
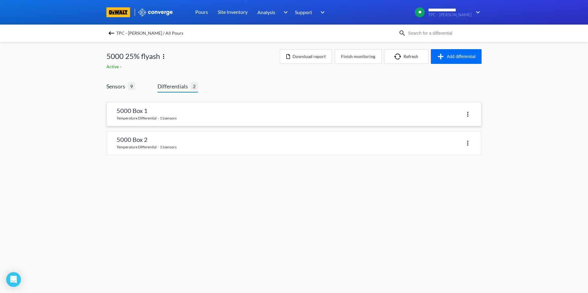
click at [169, 111] on link at bounding box center [294, 114] width 374 height 23
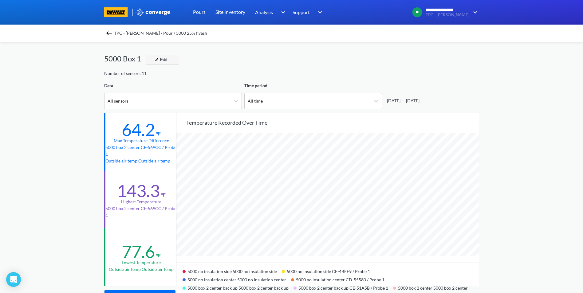
click at [165, 58] on div "Edit" at bounding box center [160, 59] width 16 height 7
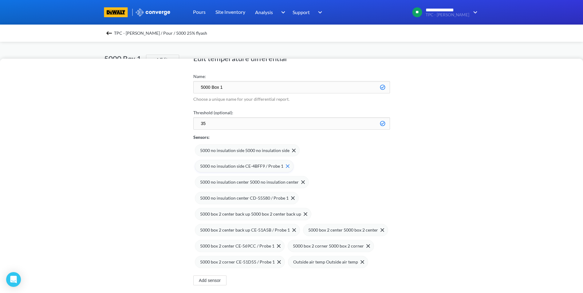
scroll to position [57, 0]
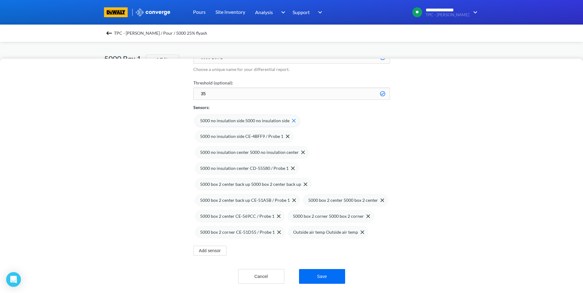
click at [292, 119] on img at bounding box center [294, 121] width 4 height 4
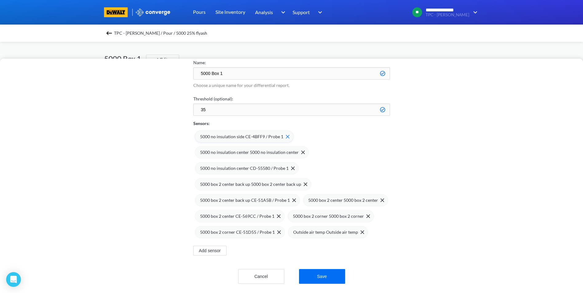
click at [287, 135] on img at bounding box center [288, 137] width 4 height 4
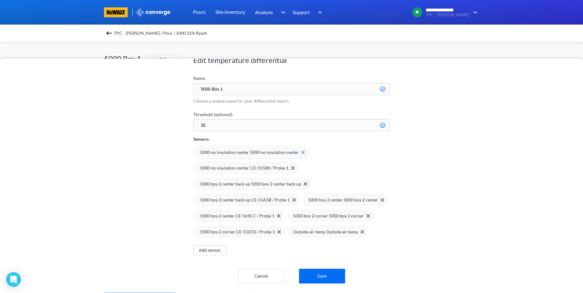
click at [301, 151] on img at bounding box center [303, 153] width 4 height 4
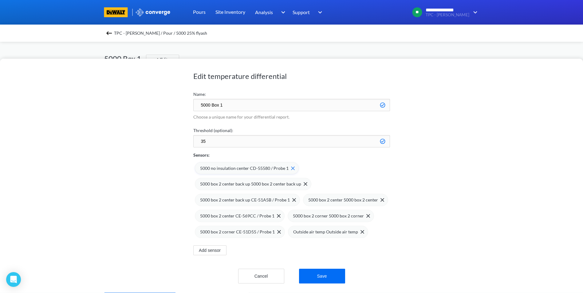
click at [293, 164] on div "5000 no insulation center CD-55580 / Probe 1" at bounding box center [247, 168] width 104 height 12
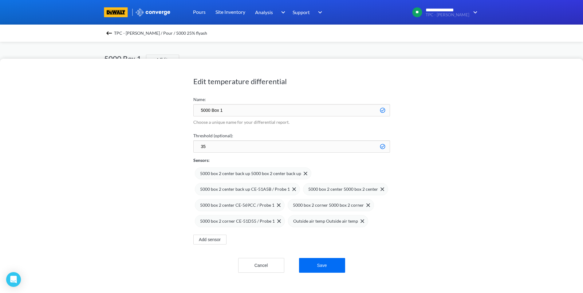
scroll to position [0, 0]
click at [358, 223] on div "Outside air temp Outside air temp" at bounding box center [328, 221] width 71 height 7
click at [223, 109] on input "5000 Box 1" at bounding box center [291, 110] width 197 height 12
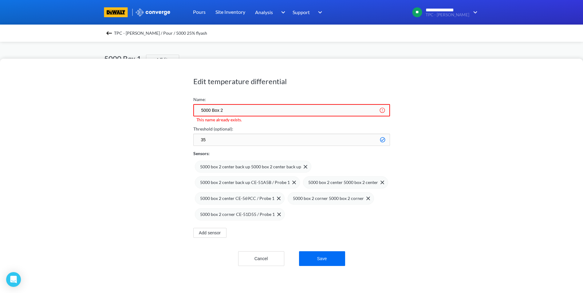
click at [210, 112] on input "5000 Box 2" at bounding box center [291, 110] width 197 height 12
click at [210, 111] on input "5000 Box 2" at bounding box center [291, 110] width 197 height 12
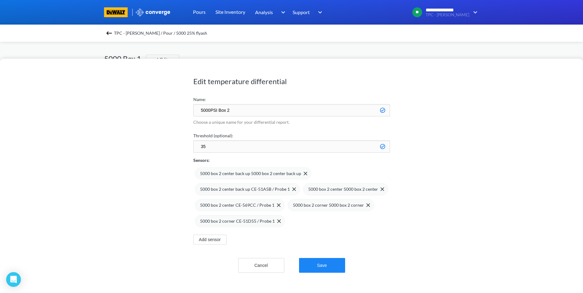
type input "5000PSI Box 2"
click at [335, 262] on button "Save" at bounding box center [322, 265] width 46 height 15
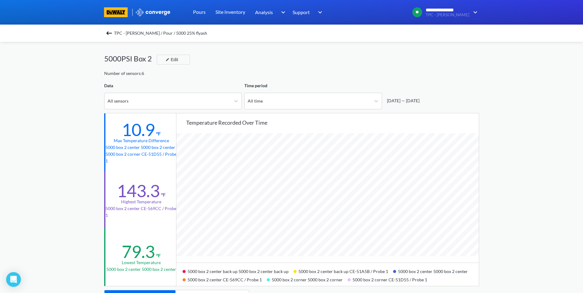
scroll to position [515, 583]
click at [113, 34] on img at bounding box center [108, 33] width 7 height 7
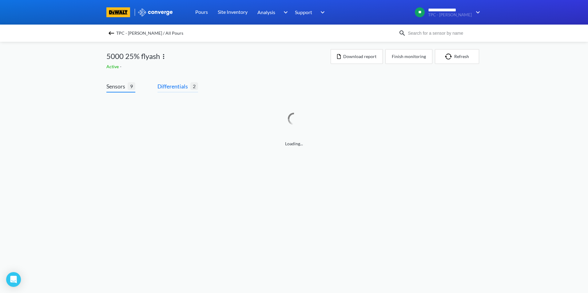
click at [173, 86] on span "Differentials" at bounding box center [173, 86] width 33 height 9
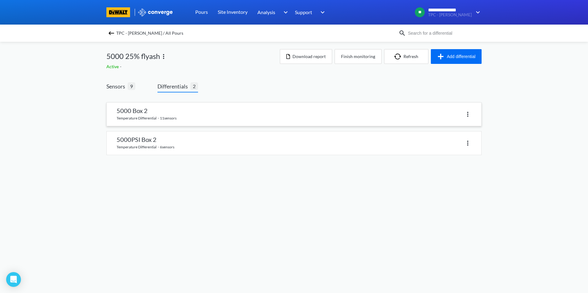
click at [161, 121] on link at bounding box center [294, 114] width 374 height 23
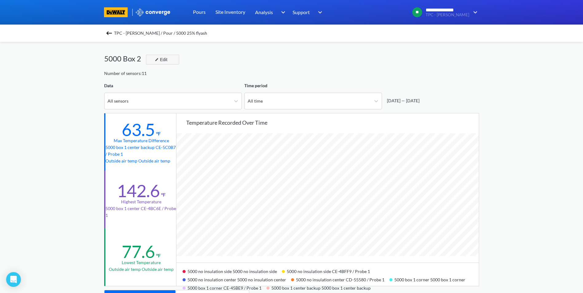
scroll to position [515, 583]
click at [171, 58] on button "Edit" at bounding box center [162, 60] width 33 height 10
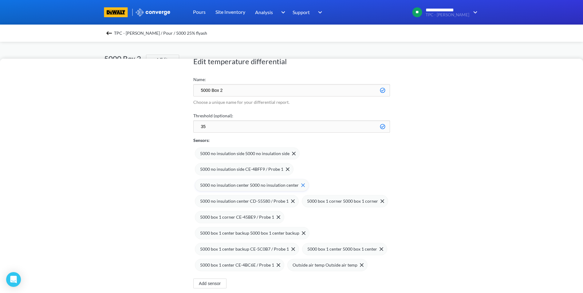
scroll to position [31, 0]
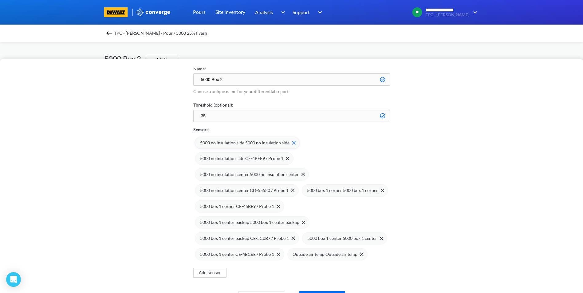
click at [292, 143] on img at bounding box center [294, 143] width 4 height 4
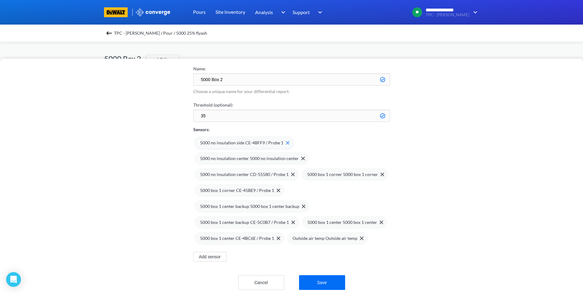
click at [288, 143] on div "5000 no insulation side CE-4BFF9 / Probe 1" at bounding box center [244, 143] width 99 height 12
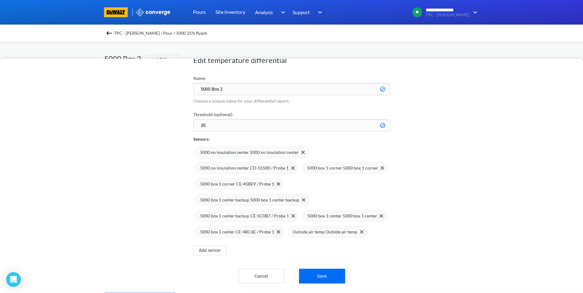
scroll to position [26, 0]
click at [299, 151] on span at bounding box center [302, 153] width 6 height 4
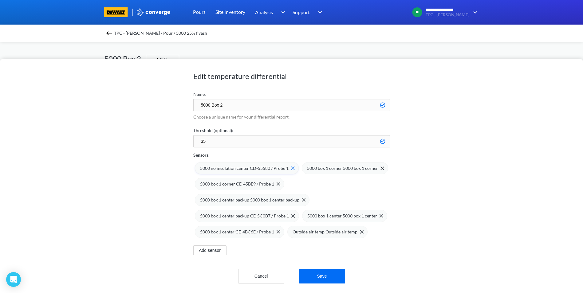
click at [291, 167] on img at bounding box center [293, 169] width 4 height 4
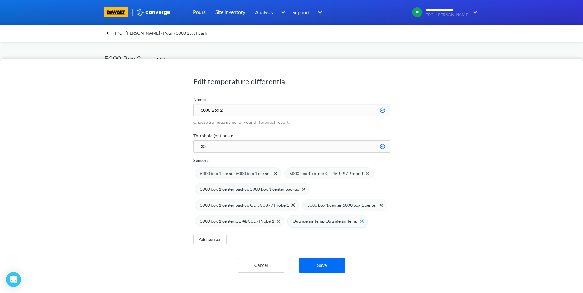
click at [358, 223] on span at bounding box center [361, 221] width 6 height 4
click at [210, 110] on input "5000 Box 2" at bounding box center [291, 110] width 197 height 12
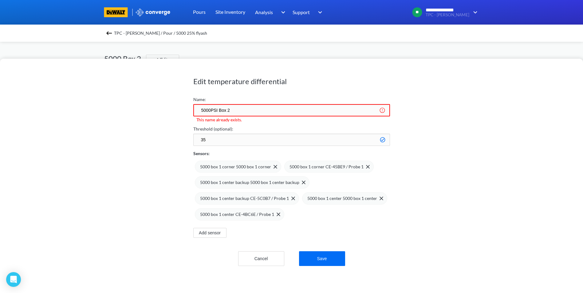
click at [234, 108] on input "5000PSI Box 2" at bounding box center [291, 110] width 197 height 12
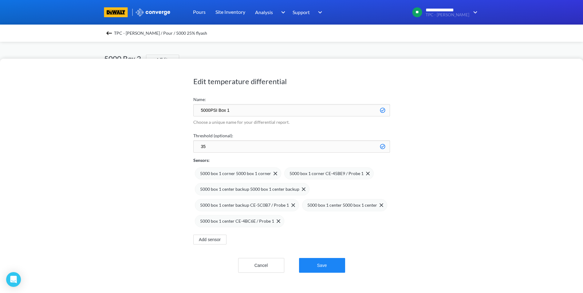
type input "5000PSI Box 1"
click at [326, 266] on button "Save" at bounding box center [322, 265] width 46 height 15
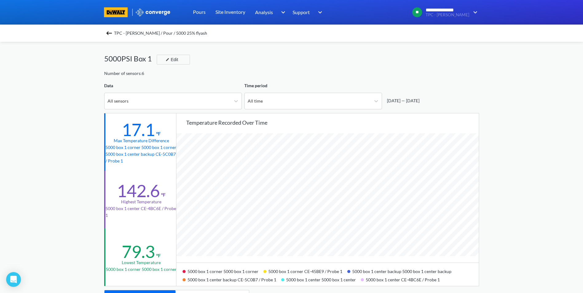
scroll to position [515, 583]
click at [112, 29] on div "TPC - [PERSON_NAME] / Pour / 5000 25% flyash" at bounding box center [291, 33] width 375 height 9
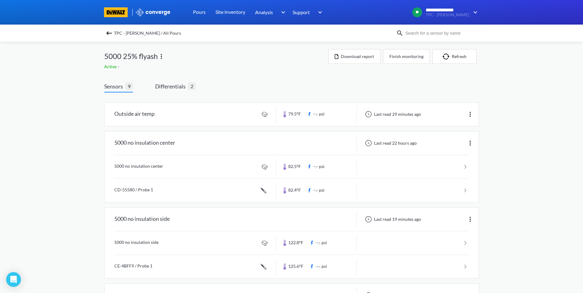
click at [118, 34] on span "TPC - [PERSON_NAME] / All Pours" at bounding box center [147, 33] width 67 height 9
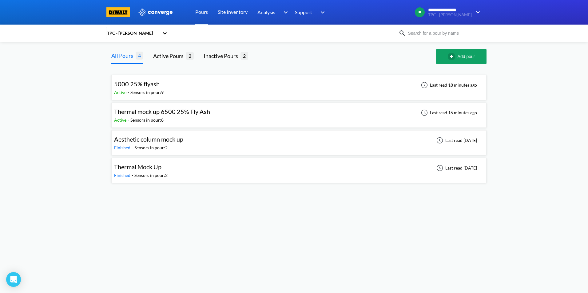
click at [180, 116] on div "Thermal mock up 6500 25% Fly Ash" at bounding box center [162, 112] width 96 height 10
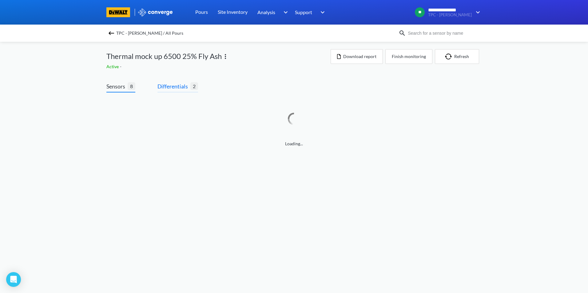
click at [181, 89] on span "Differentials" at bounding box center [173, 86] width 33 height 9
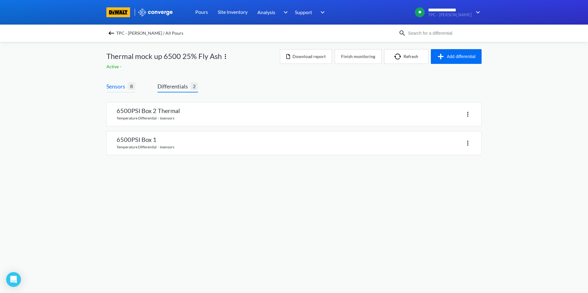
click at [122, 87] on span "Sensors" at bounding box center [116, 86] width 21 height 9
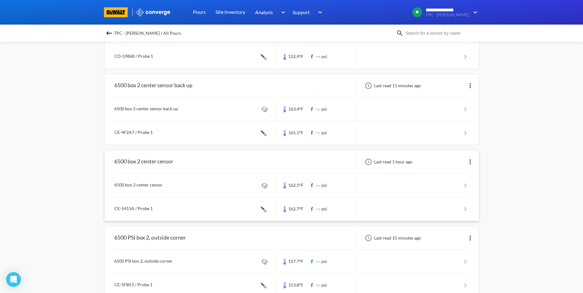
scroll to position [396, 0]
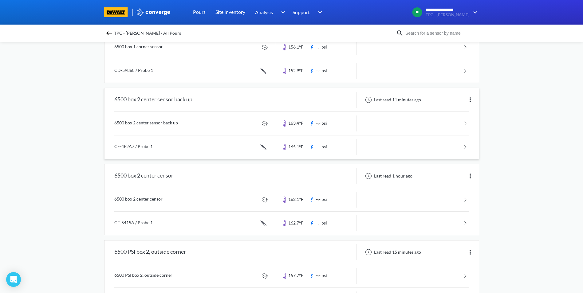
click at [154, 146] on link at bounding box center [291, 147] width 355 height 23
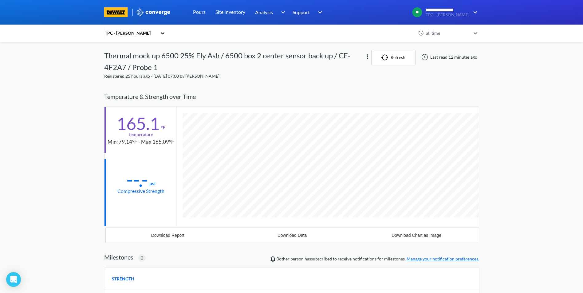
scroll to position [344, 375]
